Goal: Task Accomplishment & Management: Use online tool/utility

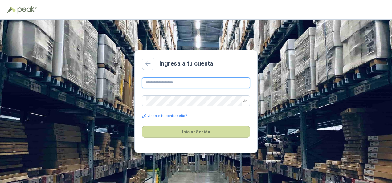
click at [171, 82] on input "text" at bounding box center [196, 82] width 108 height 11
paste input "**********"
type input "**********"
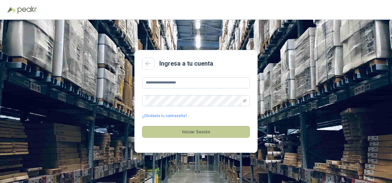
click at [185, 131] on button "Iniciar Sesión" at bounding box center [196, 132] width 108 height 12
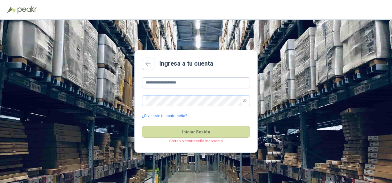
click at [247, 101] on span at bounding box center [196, 100] width 108 height 11
click at [246, 100] on icon "eye-invisible" at bounding box center [245, 101] width 4 height 4
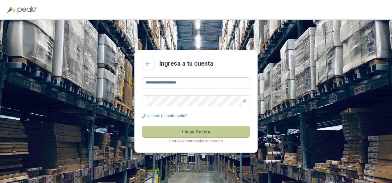
click at [194, 130] on button "Iniciar Sesión" at bounding box center [196, 132] width 108 height 12
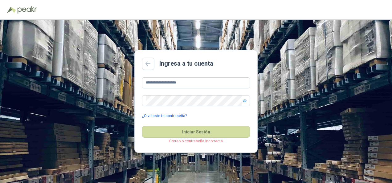
click at [154, 116] on link "¿Olvidaste tu contraseña?" at bounding box center [164, 116] width 45 height 6
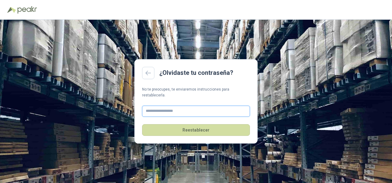
click at [169, 112] on input "text" at bounding box center [196, 111] width 108 height 11
paste input "**********"
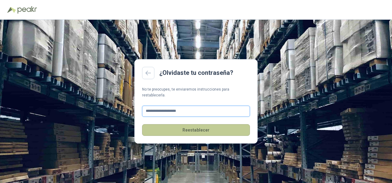
type input "**********"
click at [203, 128] on button "Reestablecer" at bounding box center [196, 130] width 108 height 12
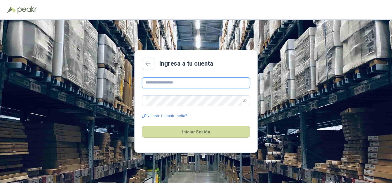
click at [184, 84] on input "text" at bounding box center [196, 82] width 108 height 11
type input "**********"
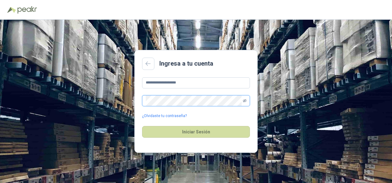
click at [245, 100] on icon "eye-invisible" at bounding box center [245, 100] width 4 height 3
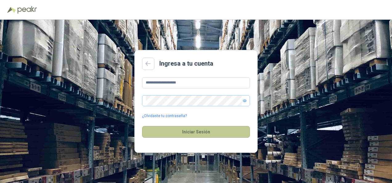
click at [199, 130] on button "Iniciar Sesión" at bounding box center [196, 132] width 108 height 12
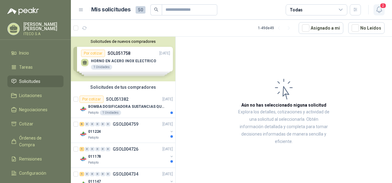
click at [381, 8] on icon "button" at bounding box center [380, 10] width 8 height 8
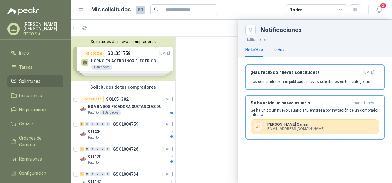
click at [279, 51] on div "Todas" at bounding box center [279, 50] width 12 height 7
click at [256, 51] on div "No leídas" at bounding box center [255, 50] width 18 height 7
click at [20, 53] on span "Inicio" at bounding box center [24, 53] width 10 height 7
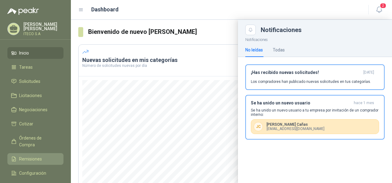
click at [39, 156] on span "Remisiones" at bounding box center [30, 159] width 23 height 7
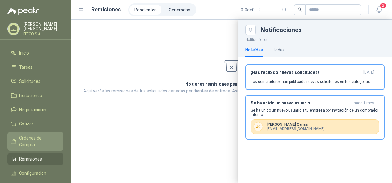
click at [42, 140] on span "Órdenes de Compra" at bounding box center [38, 142] width 39 height 14
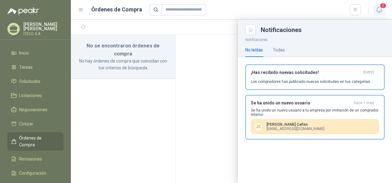
click at [381, 9] on icon "button" at bounding box center [380, 10] width 8 height 8
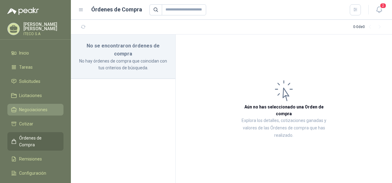
click at [38, 110] on span "Negociaciones" at bounding box center [33, 109] width 28 height 7
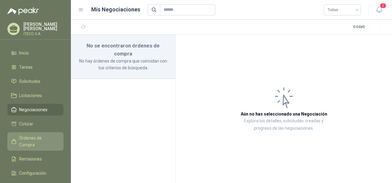
click at [39, 138] on span "Órdenes de Compra" at bounding box center [38, 142] width 39 height 14
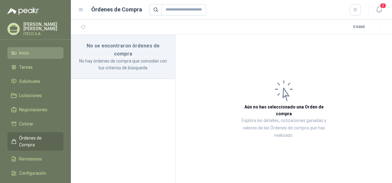
click at [28, 54] on span "Inicio" at bounding box center [24, 53] width 10 height 7
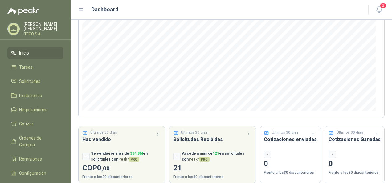
scroll to position [94, 0]
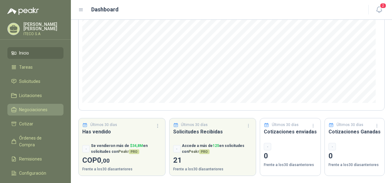
click at [36, 107] on span "Negociaciones" at bounding box center [33, 109] width 28 height 7
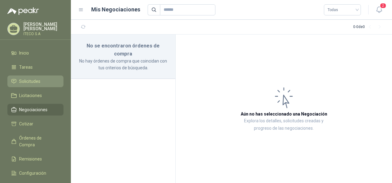
click at [37, 82] on span "Solicitudes" at bounding box center [29, 81] width 21 height 7
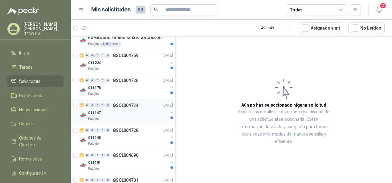
scroll to position [93, 0]
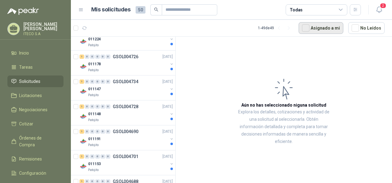
click at [327, 27] on button "Asignado a mi" at bounding box center [321, 28] width 45 height 12
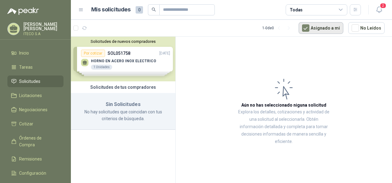
scroll to position [0, 0]
click at [137, 56] on div "Solicitudes de nuevos compradores Por cotizar SOL051758 [DATE] HORNO EN ACERO I…" at bounding box center [123, 59] width 105 height 45
